Goal: Information Seeking & Learning: Learn about a topic

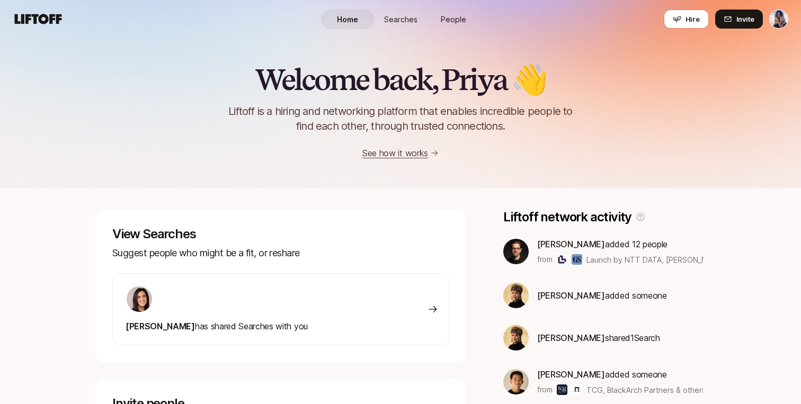
click at [407, 23] on span "Searches" at bounding box center [400, 19] width 33 height 11
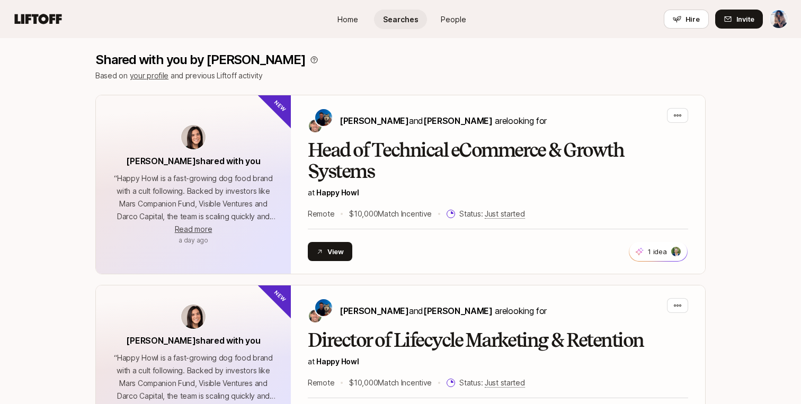
scroll to position [225, 0]
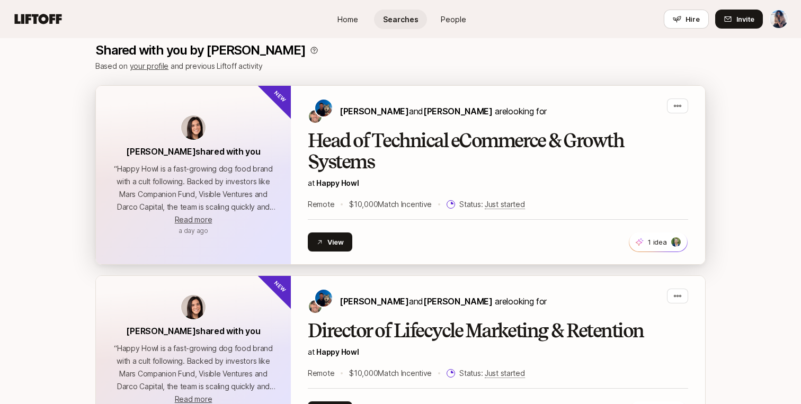
click at [375, 137] on h2 "Head of Technical eCommerce & Growth Systems" at bounding box center [498, 151] width 380 height 42
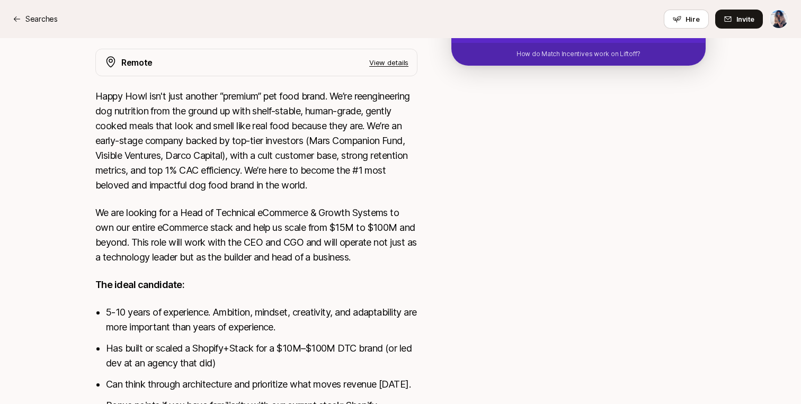
scroll to position [315, 0]
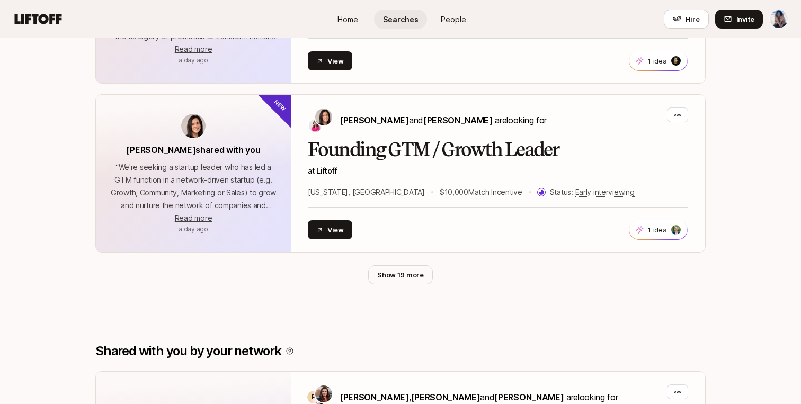
scroll to position [913, 0]
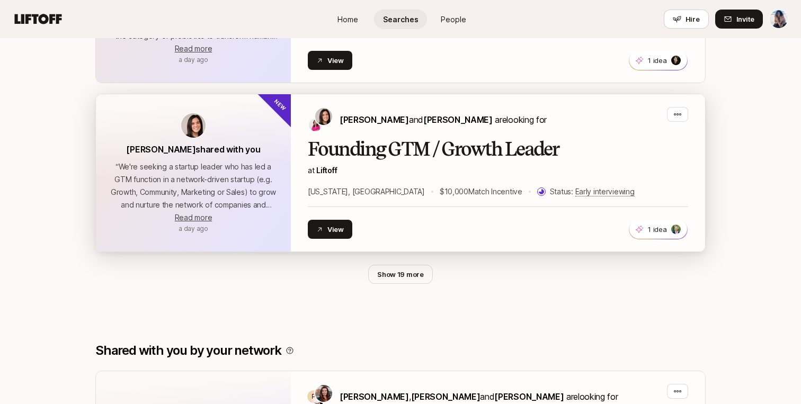
click at [338, 155] on h2 "Founding GTM / Growth Leader" at bounding box center [498, 149] width 380 height 21
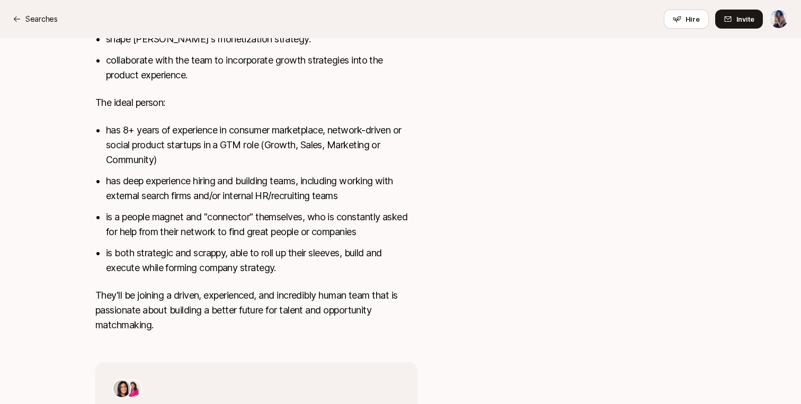
scroll to position [707, 0]
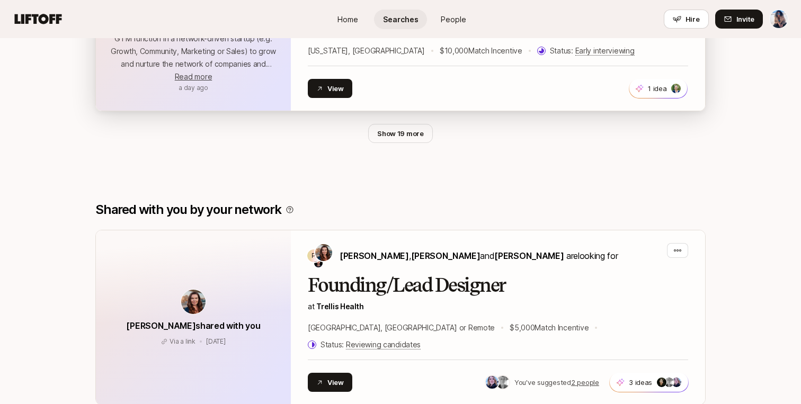
scroll to position [1057, 0]
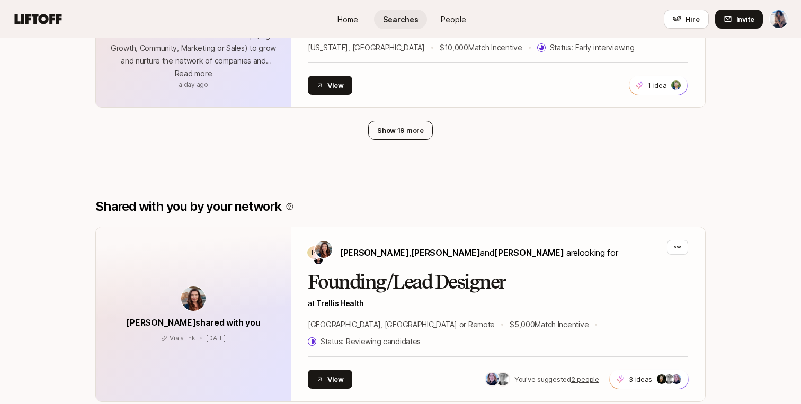
click at [392, 138] on button "Show 19 more" at bounding box center [400, 130] width 65 height 19
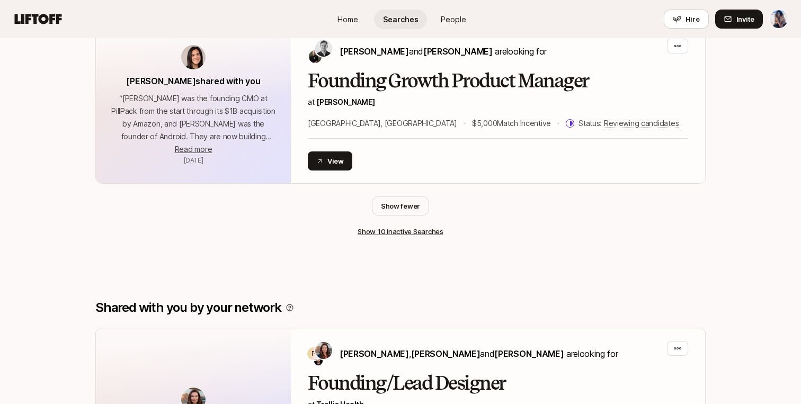
scroll to position [2504, 0]
